Goal: Transaction & Acquisition: Purchase product/service

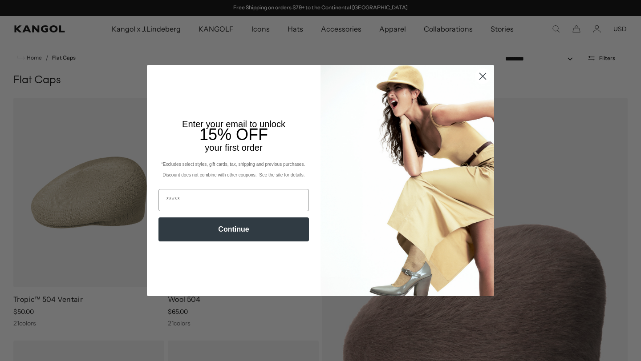
scroll to position [268, 0]
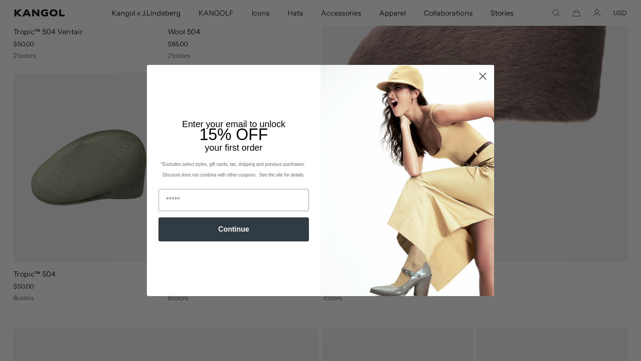
click at [482, 78] on circle "Close dialog" at bounding box center [482, 76] width 15 height 15
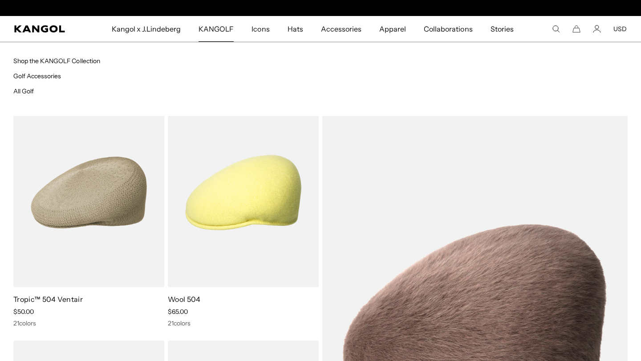
scroll to position [0, 0]
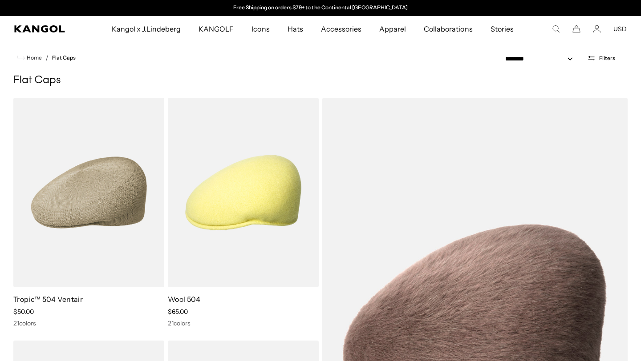
click at [159, 28] on span "Kangol x J.Lindeberg" at bounding box center [146, 29] width 69 height 26
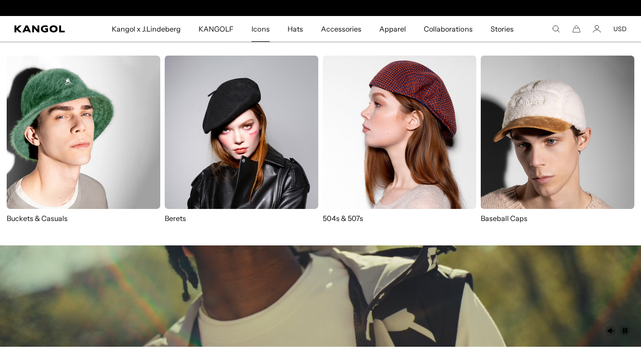
scroll to position [0, 183]
click at [499, 127] on img at bounding box center [558, 133] width 154 height 154
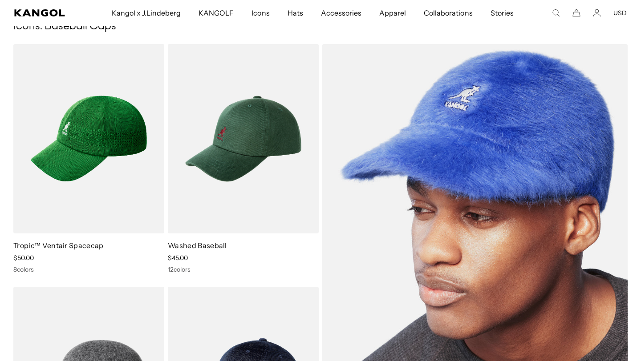
scroll to position [45, 0]
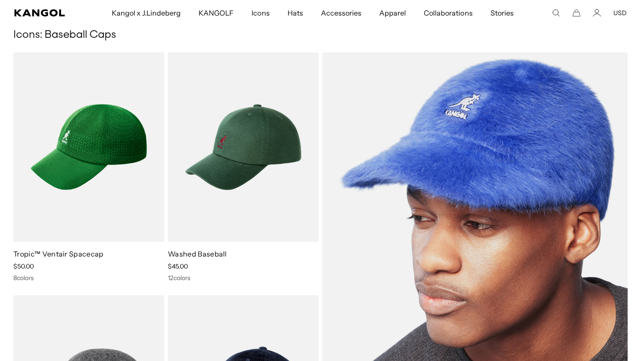
click at [396, 82] on img at bounding box center [474, 269] width 305 height 432
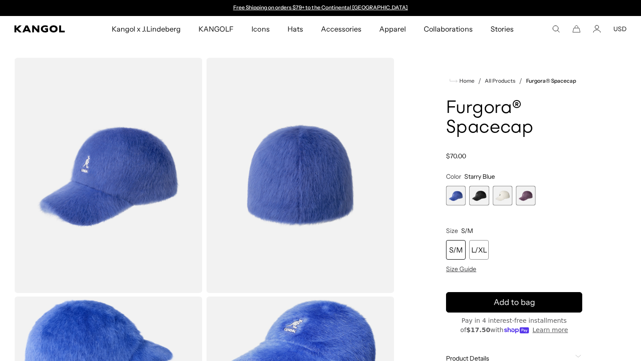
click at [484, 198] on span "2 of 4" at bounding box center [479, 196] width 20 height 20
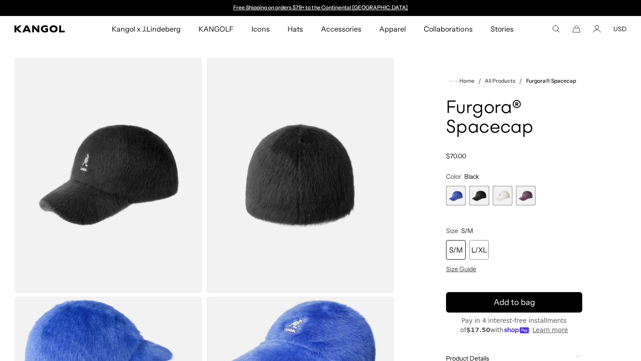
click at [500, 195] on span "3 of 4" at bounding box center [503, 196] width 20 height 20
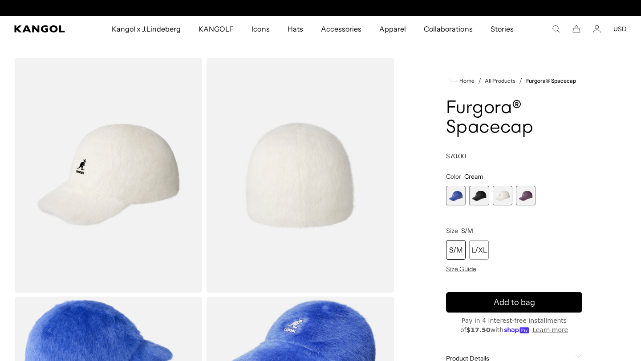
click at [516, 197] on span "4 of 4" at bounding box center [526, 196] width 20 height 20
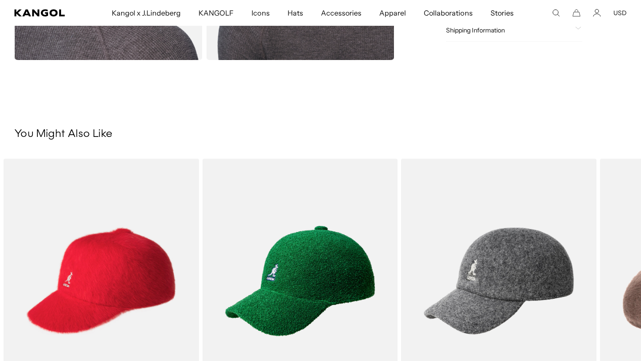
scroll to position [473, 0]
click at [0, 0] on img "2 of 5" at bounding box center [0, 0] width 0 height 0
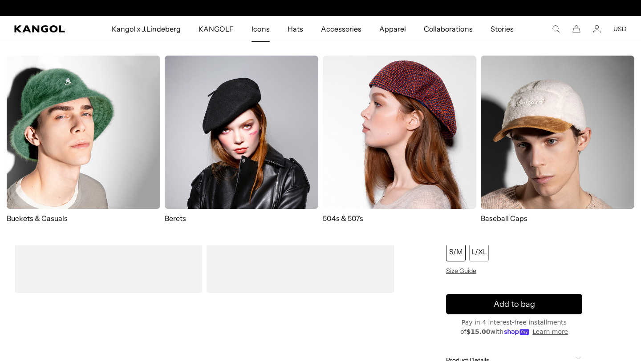
scroll to position [0, 183]
click at [234, 142] on img at bounding box center [242, 133] width 154 height 154
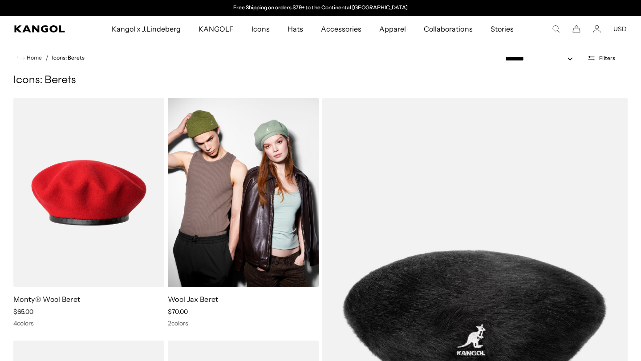
click at [281, 226] on img at bounding box center [243, 193] width 151 height 190
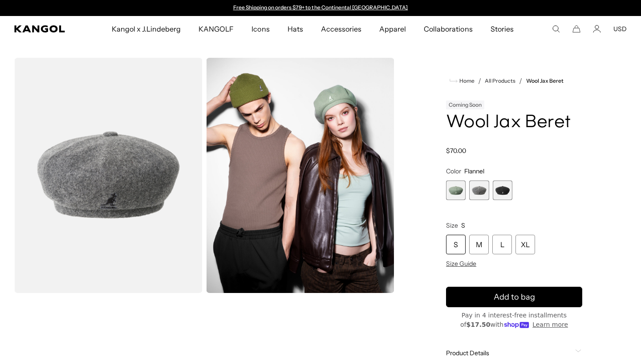
click at [496, 193] on span "3 of 3" at bounding box center [503, 191] width 20 height 20
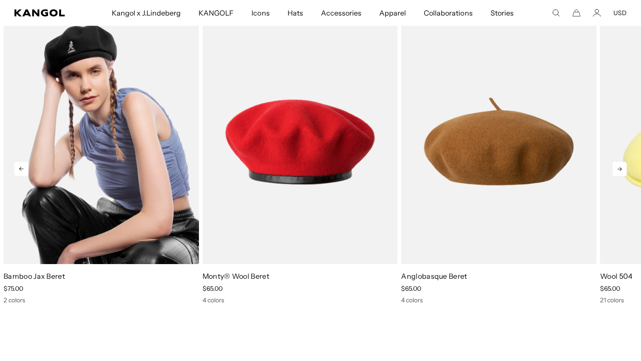
click at [135, 200] on img "1 of 5" at bounding box center [101, 141] width 195 height 245
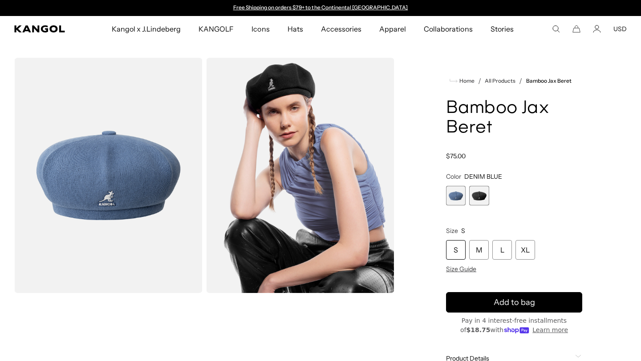
click at [468, 205] on div "DENIM BLUE Variant sold out or unavailable Black Variant sold out or unavailable" at bounding box center [514, 196] width 136 height 20
click at [473, 201] on span "2 of 2" at bounding box center [479, 196] width 20 height 20
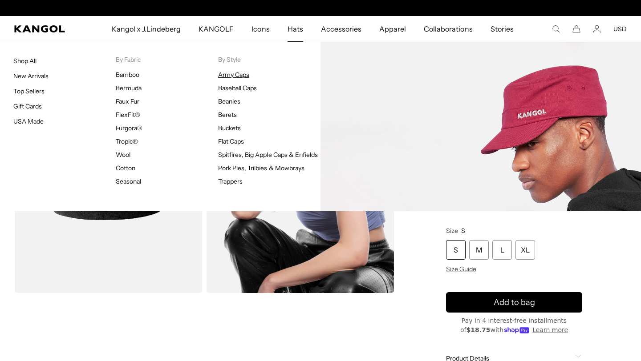
click at [236, 77] on link "Army Caps" at bounding box center [233, 75] width 31 height 8
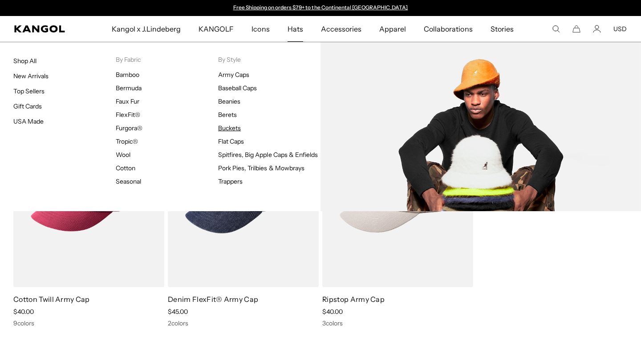
click at [232, 127] on link "Buckets" at bounding box center [229, 128] width 23 height 8
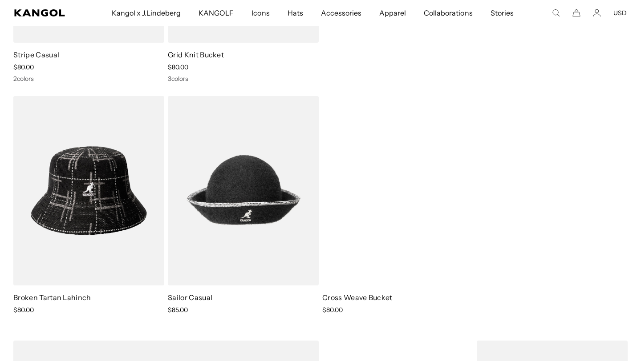
scroll to position [0, 183]
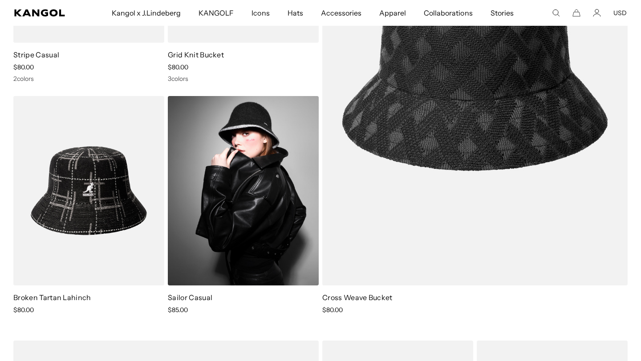
click at [265, 215] on img at bounding box center [243, 191] width 151 height 190
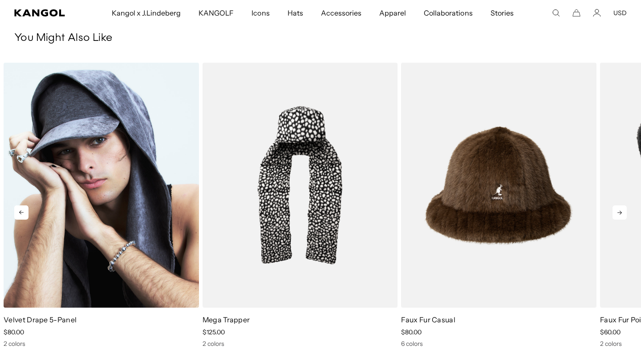
scroll to position [0, 183]
click at [127, 197] on img "1 of 5" at bounding box center [101, 185] width 195 height 245
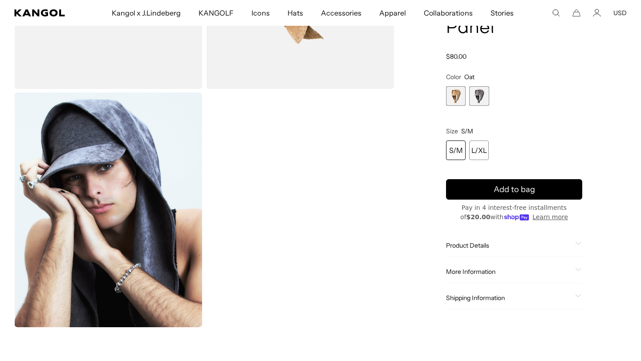
scroll to position [426, 0]
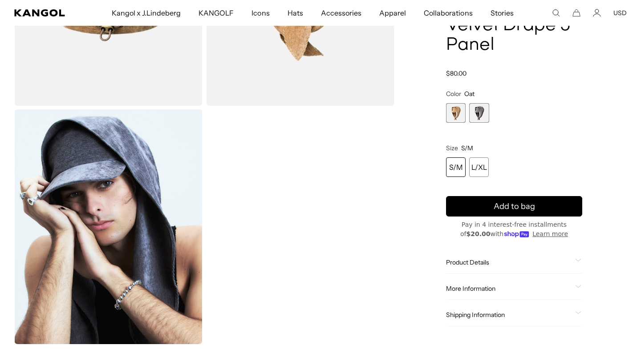
click at [480, 116] on span "2 of 2" at bounding box center [479, 113] width 20 height 20
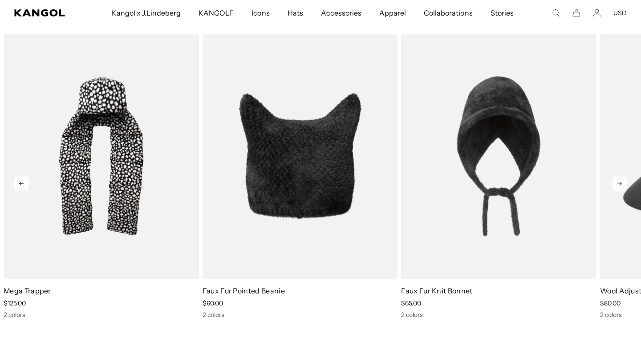
scroll to position [0, 183]
click at [621, 181] on icon at bounding box center [620, 184] width 14 height 14
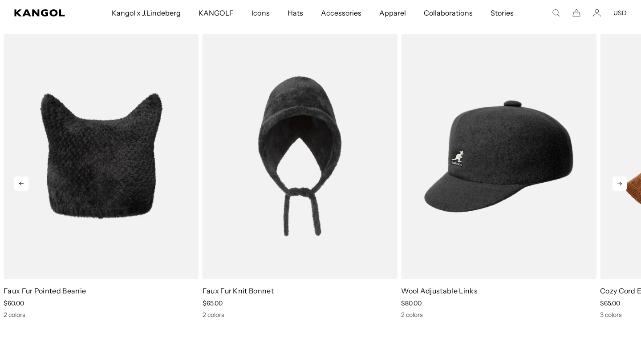
click at [621, 181] on icon at bounding box center [620, 184] width 14 height 14
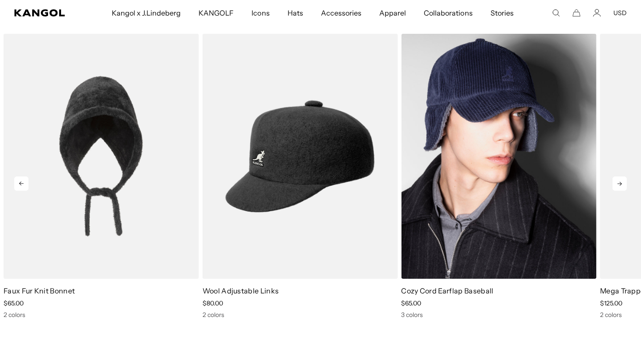
scroll to position [0, 0]
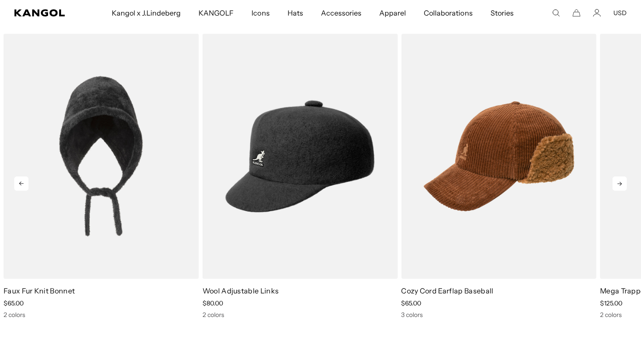
click at [618, 184] on icon at bounding box center [619, 184] width 4 height 4
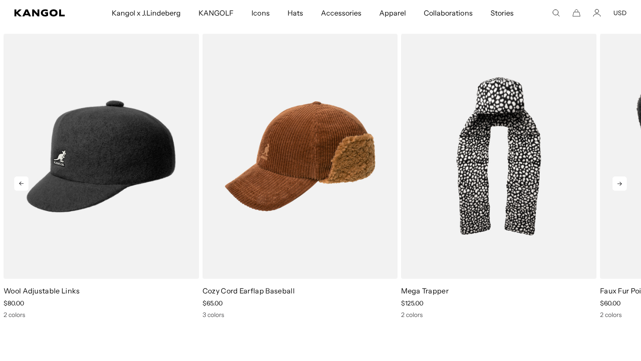
scroll to position [0, 183]
click at [618, 184] on icon at bounding box center [619, 184] width 4 height 4
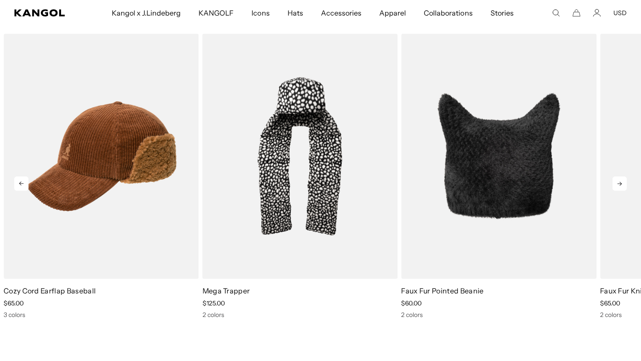
click at [618, 184] on icon at bounding box center [619, 184] width 4 height 4
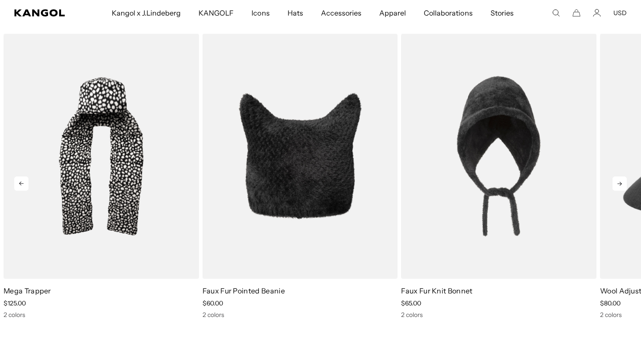
click at [617, 183] on icon at bounding box center [620, 184] width 14 height 14
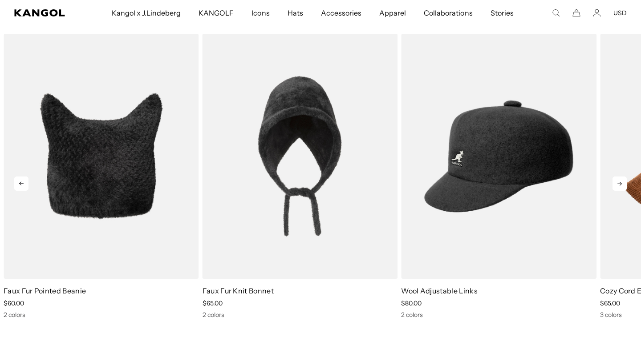
click at [617, 183] on icon at bounding box center [620, 184] width 14 height 14
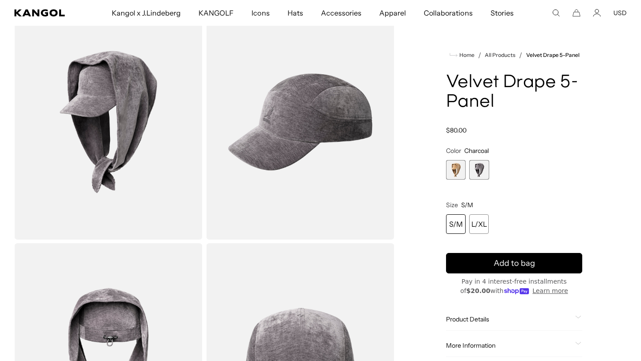
click at [459, 179] on span "1 of 2" at bounding box center [456, 170] width 20 height 20
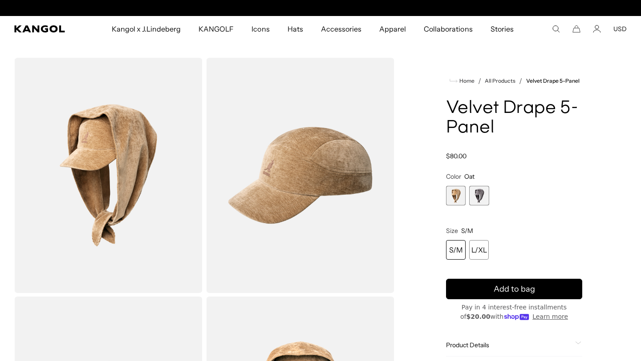
scroll to position [0, 183]
click at [557, 30] on icon "Search here" at bounding box center [556, 29] width 8 height 8
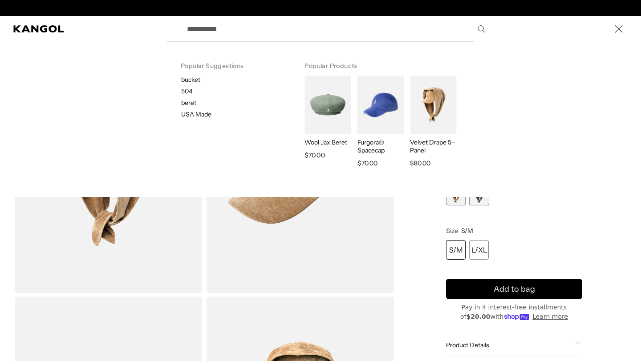
scroll to position [0, 0]
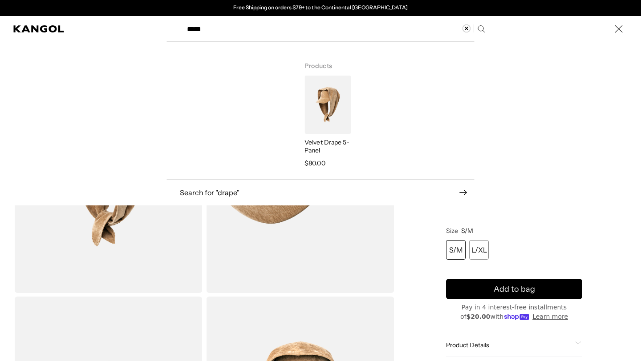
type input "*****"
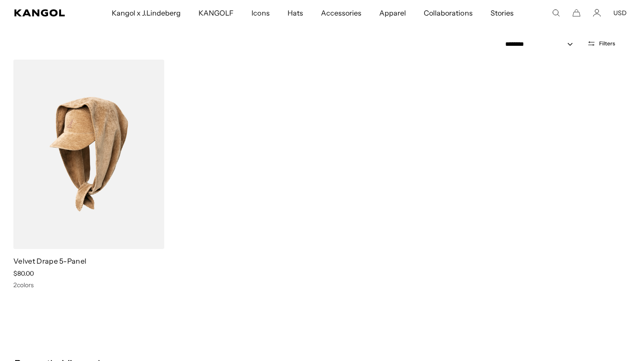
scroll to position [0, 183]
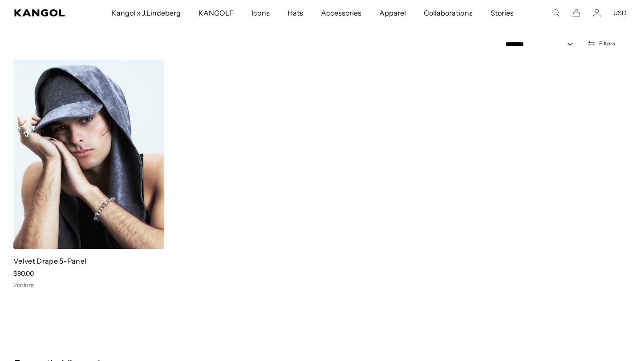
click at [157, 161] on img at bounding box center [88, 155] width 151 height 190
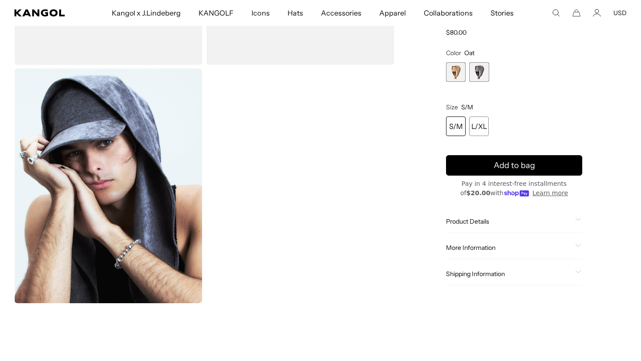
scroll to position [0, 183]
click at [491, 228] on div "Product Details The Velvet Drape 5-Panel Cap is made of a lightweight chenille …" at bounding box center [514, 222] width 136 height 23
click at [483, 222] on span "Product Details" at bounding box center [509, 222] width 126 height 8
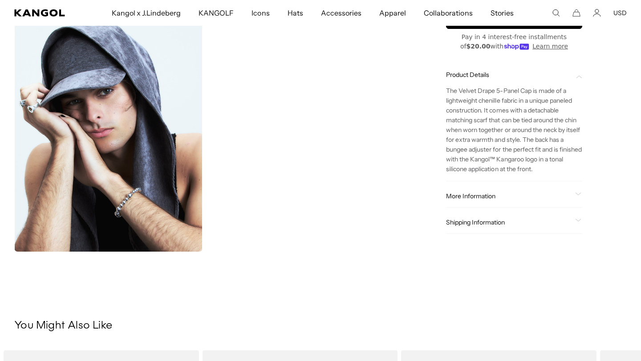
scroll to position [524, 0]
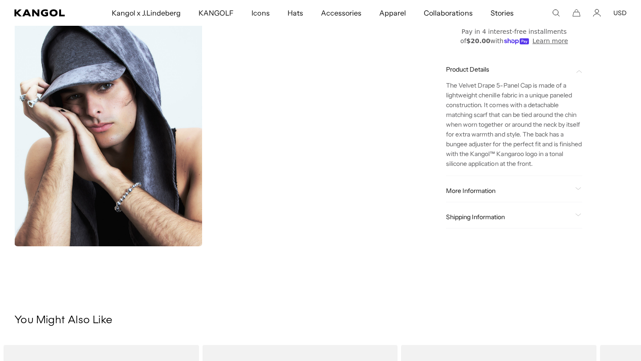
click at [469, 192] on span "More Information" at bounding box center [509, 191] width 126 height 8
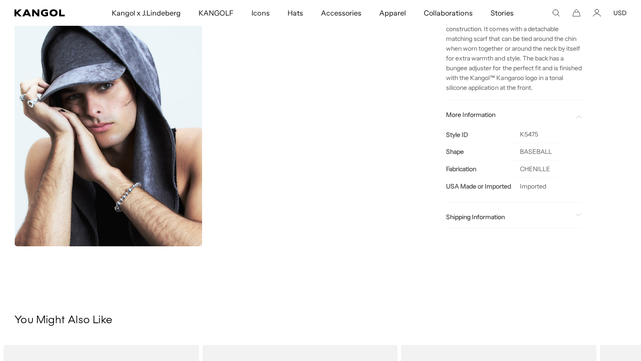
scroll to position [0, 0]
click at [577, 115] on span at bounding box center [578, 114] width 7 height 7
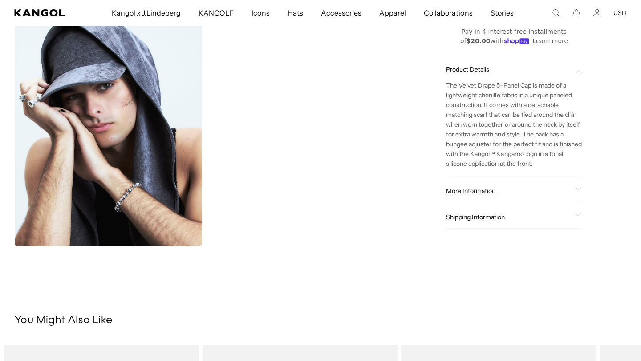
click at [557, 218] on span "Shipping Information" at bounding box center [509, 217] width 126 height 8
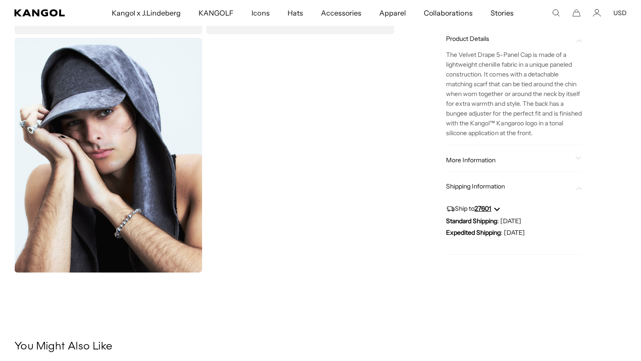
scroll to position [485, 0]
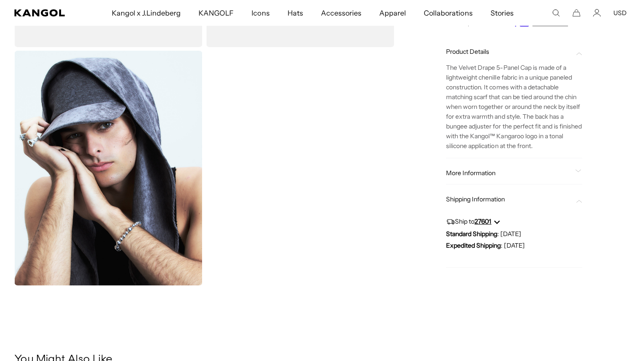
click at [570, 203] on div "Ship to 27601 Standard Shipping : Wed, Sep 10 Expedited Shipping : Mon, Sep 8" at bounding box center [514, 231] width 136 height 57
click at [576, 204] on div "Ship to 27601 Standard Shipping : Wed, Sep 10 Expedited Shipping : Mon, Sep 8" at bounding box center [514, 231] width 136 height 57
click at [577, 202] on icon at bounding box center [578, 202] width 5 height 2
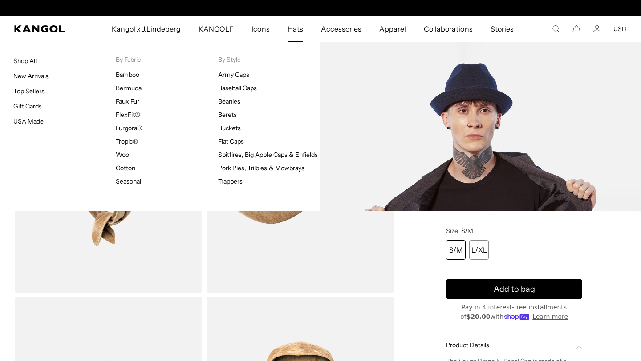
scroll to position [0, 0]
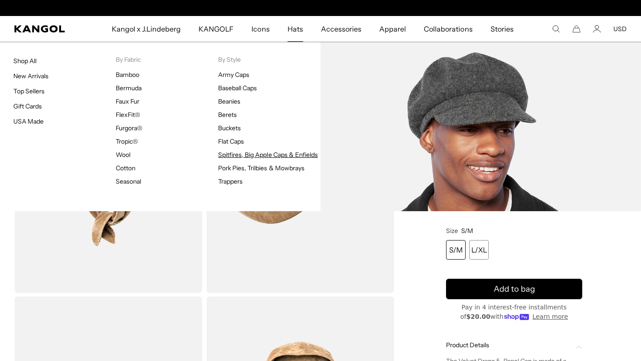
click at [240, 157] on link "Spitfires, Big Apple Caps & Enfields" at bounding box center [268, 155] width 100 height 8
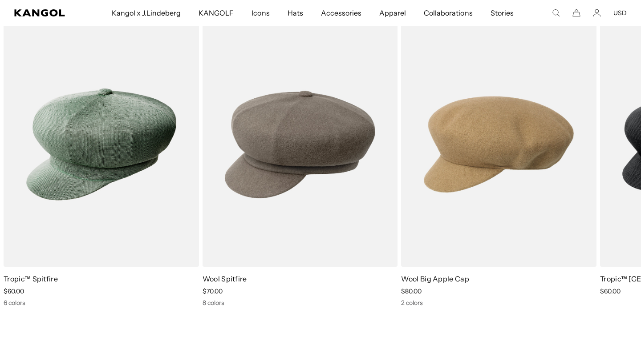
scroll to position [0, 183]
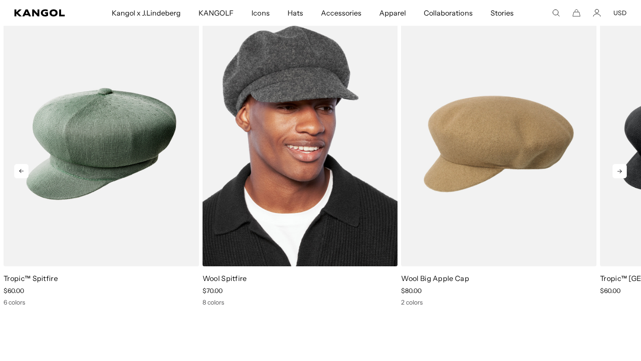
click at [309, 185] on img "2 of 7" at bounding box center [300, 144] width 195 height 245
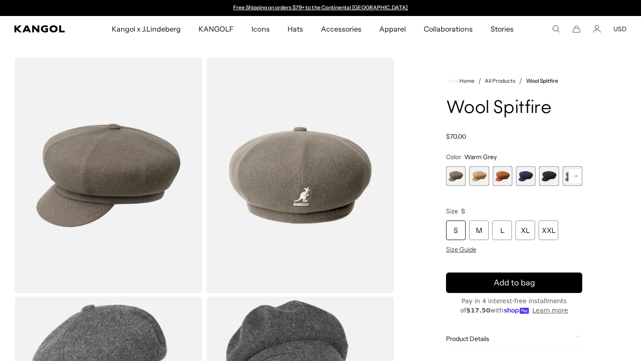
click at [545, 178] on span "5 of 8" at bounding box center [549, 176] width 20 height 20
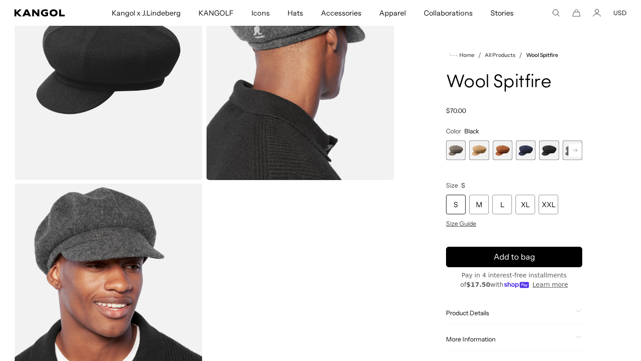
click at [574, 147] on rect at bounding box center [574, 150] width 13 height 13
click at [538, 150] on div "Warm Grey Variant sold out or unavailable Camel Variant sold out or unavailable…" at bounding box center [491, 151] width 136 height 20
click at [547, 150] on span "6 of 8" at bounding box center [549, 151] width 20 height 20
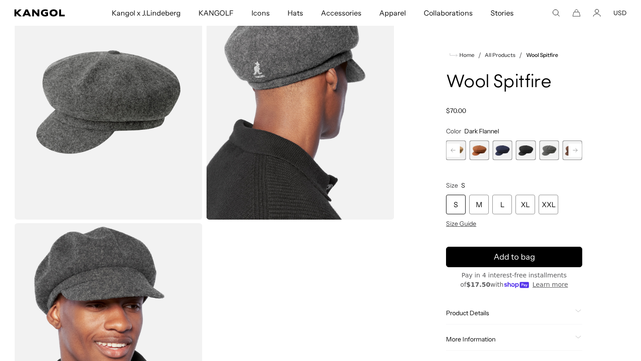
scroll to position [76, 0]
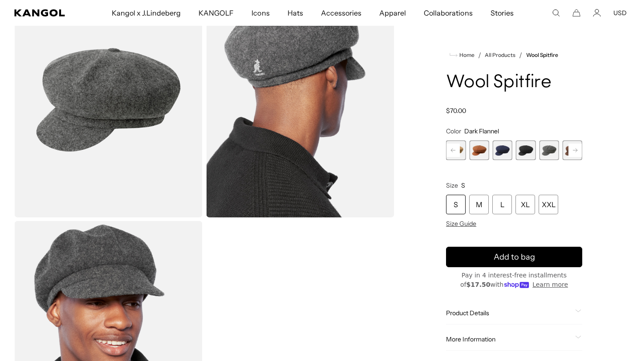
click at [467, 155] on div "Warm Grey Variant sold out or unavailable Camel Variant sold out or unavailable…" at bounding box center [491, 151] width 136 height 20
click at [504, 150] on span "4 of 8" at bounding box center [503, 151] width 20 height 20
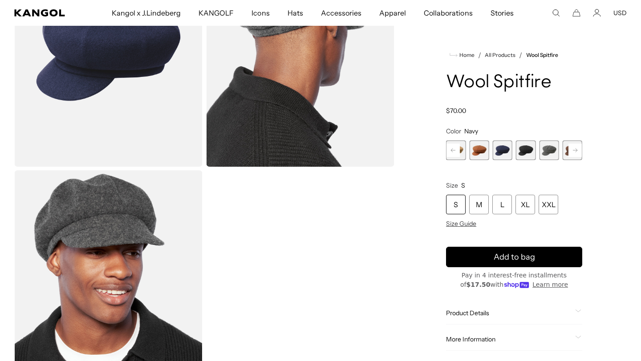
scroll to position [161, 0]
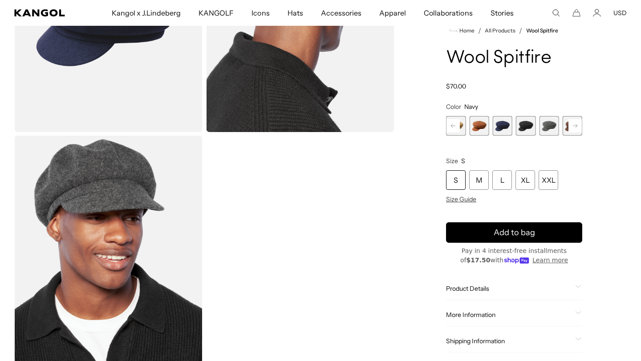
click at [574, 129] on rect at bounding box center [574, 125] width 13 height 13
click at [567, 128] on span "8 of 8" at bounding box center [573, 126] width 20 height 20
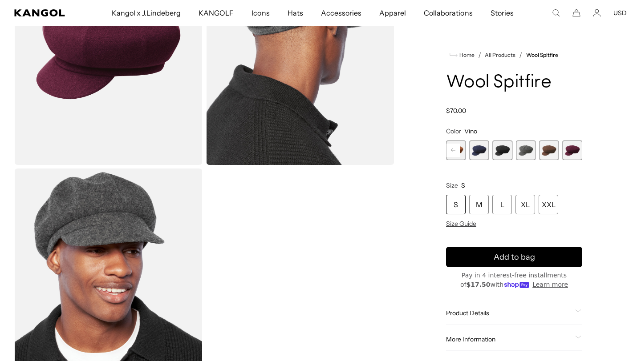
scroll to position [73, 0]
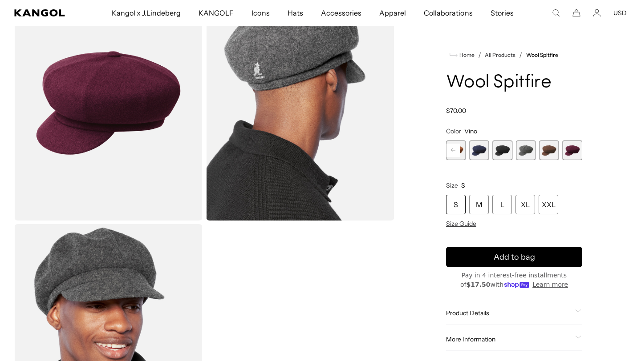
click at [159, 85] on img "Gallery Viewer" at bounding box center [108, 102] width 188 height 235
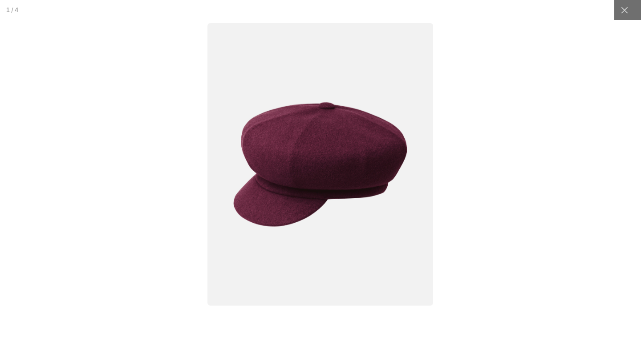
scroll to position [0, 0]
click at [494, 55] on div at bounding box center [320, 180] width 667 height 376
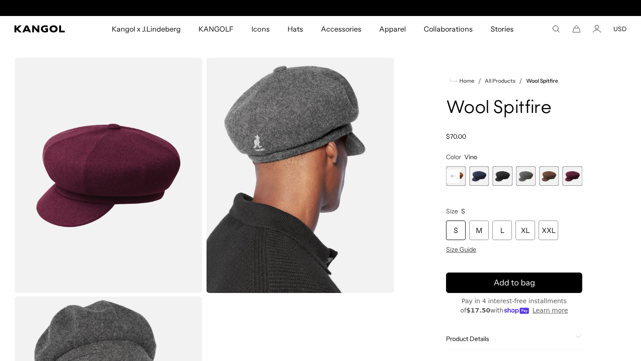
scroll to position [0, 183]
click at [497, 176] on span "5 of 8" at bounding box center [503, 176] width 20 height 20
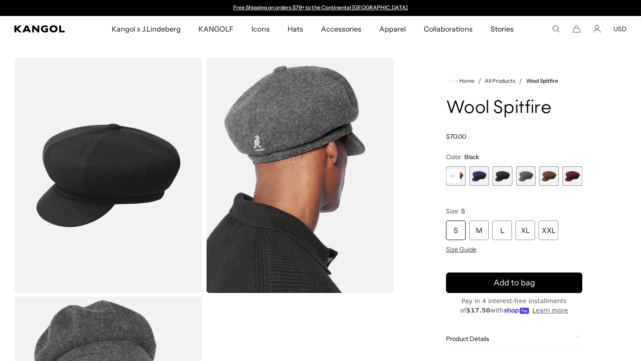
click at [571, 175] on span "8 of 8" at bounding box center [573, 176] width 20 height 20
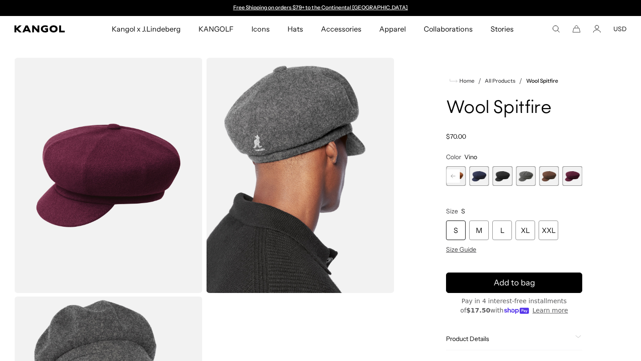
click at [547, 180] on span "7 of 8" at bounding box center [549, 176] width 20 height 20
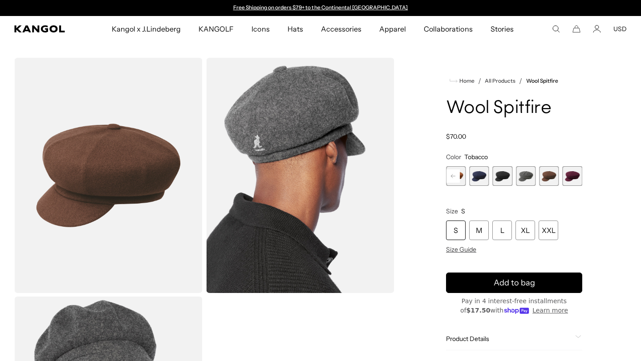
click at [534, 177] on span "6 of 8" at bounding box center [526, 176] width 20 height 20
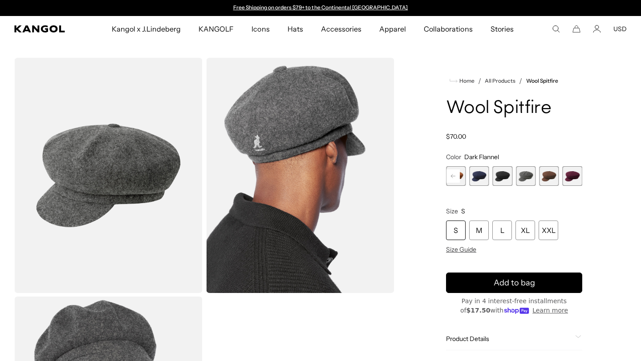
click at [548, 175] on span "7 of 8" at bounding box center [549, 176] width 20 height 20
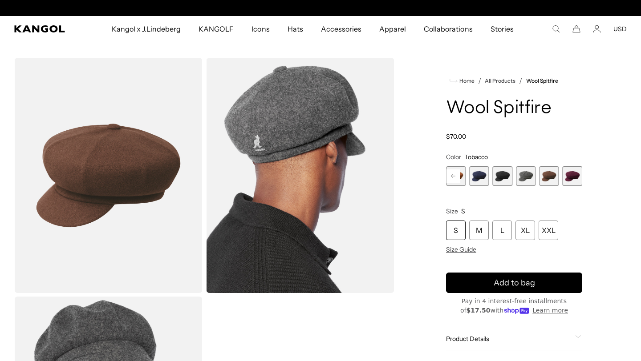
scroll to position [0, 183]
